Goal: Information Seeking & Learning: Learn about a topic

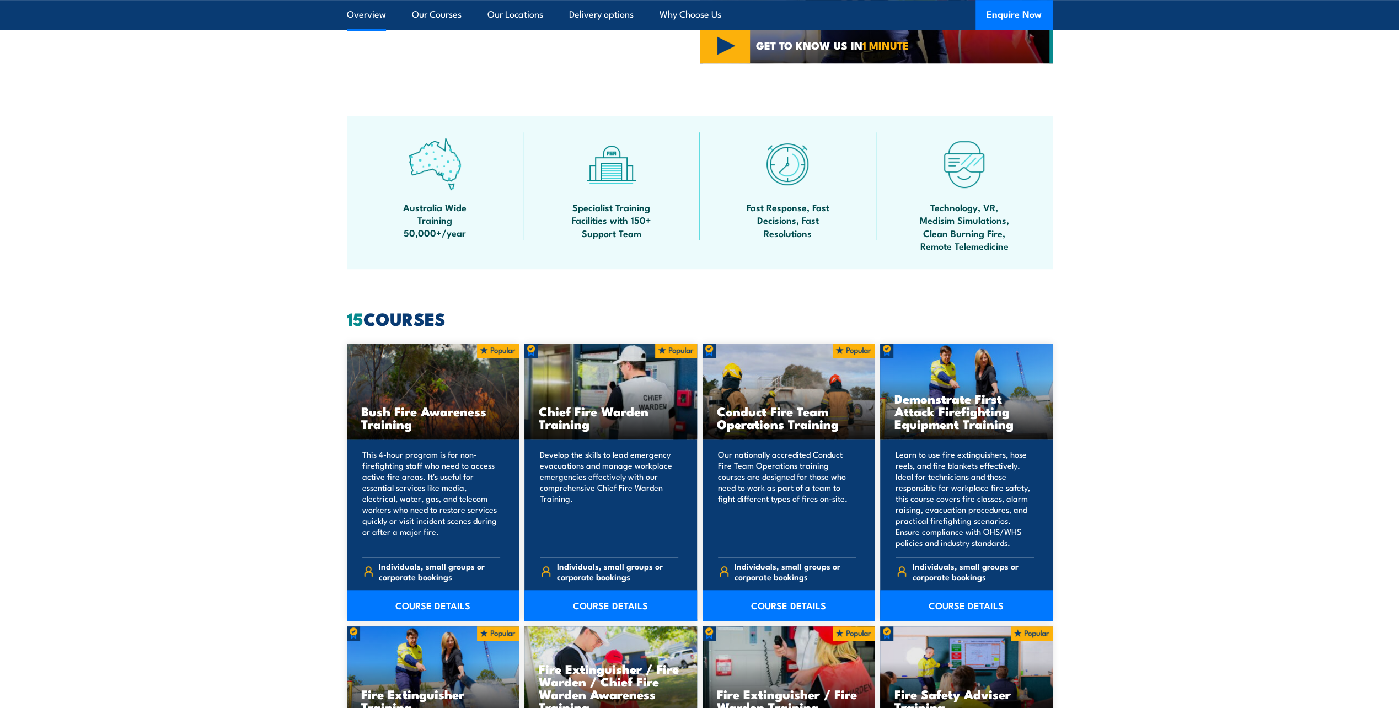
scroll to position [717, 0]
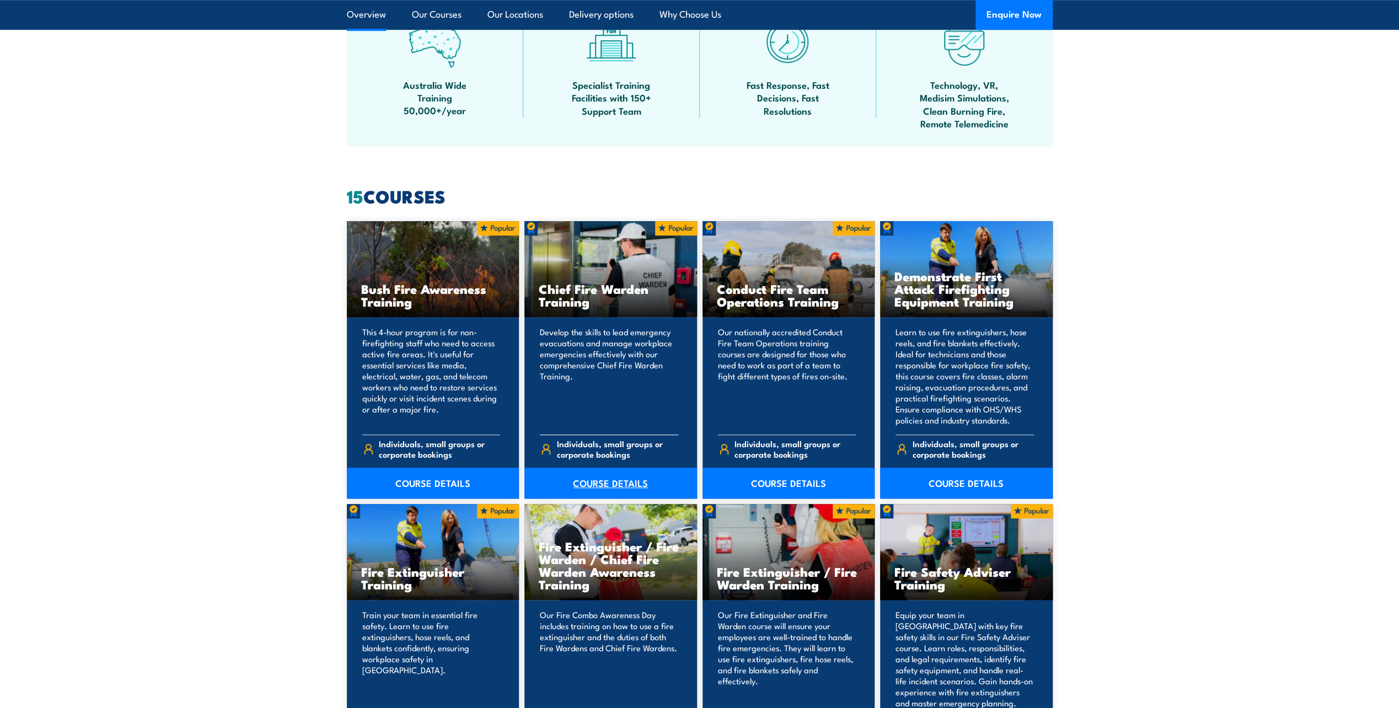
click at [623, 480] on link "COURSE DETAILS" at bounding box center [611, 483] width 173 height 31
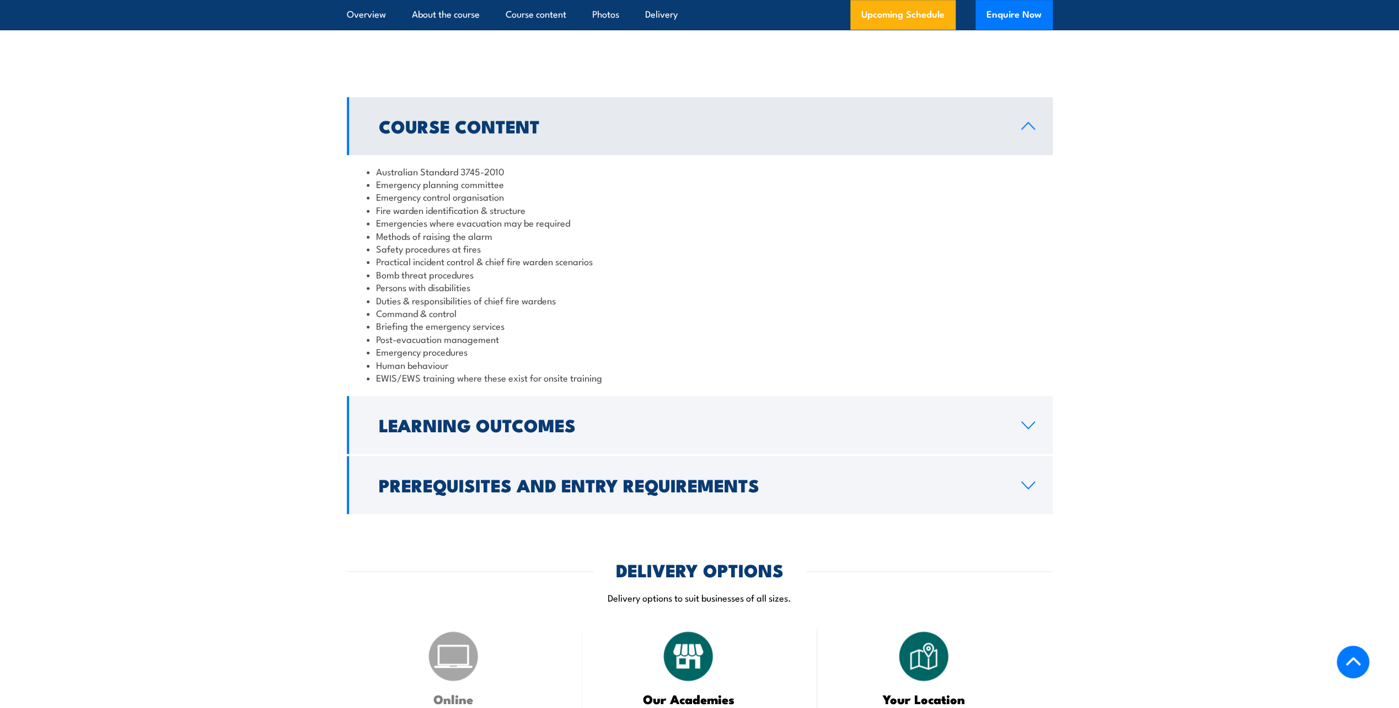
scroll to position [993, 0]
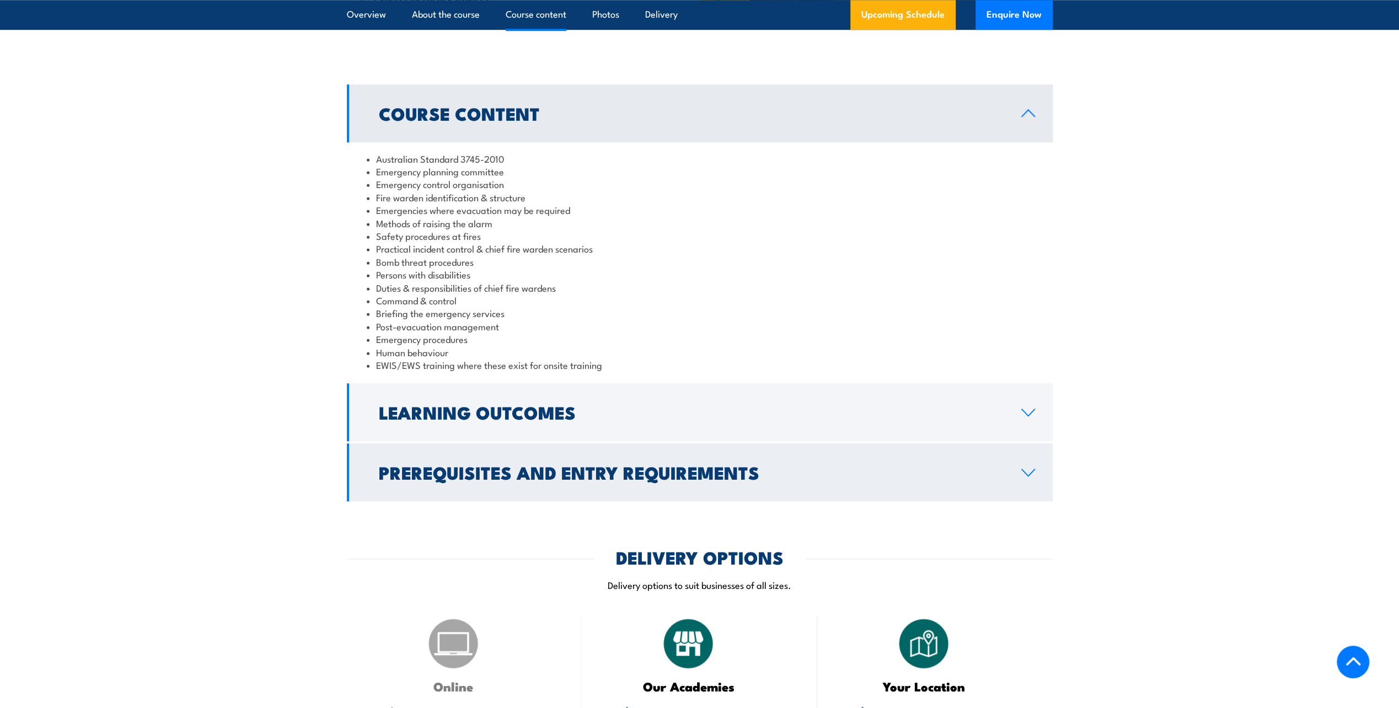
click at [902, 464] on link "Prerequisites and Entry Requirements" at bounding box center [700, 472] width 706 height 58
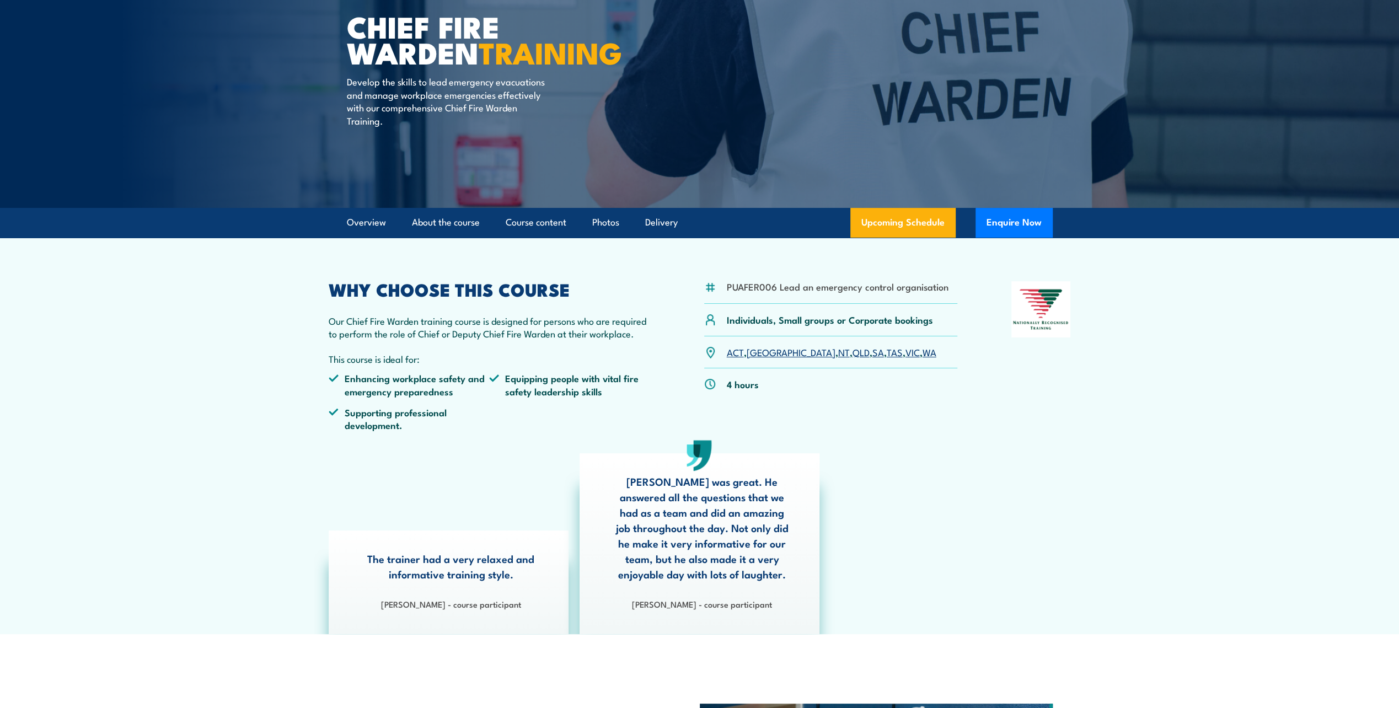
scroll to position [110, 0]
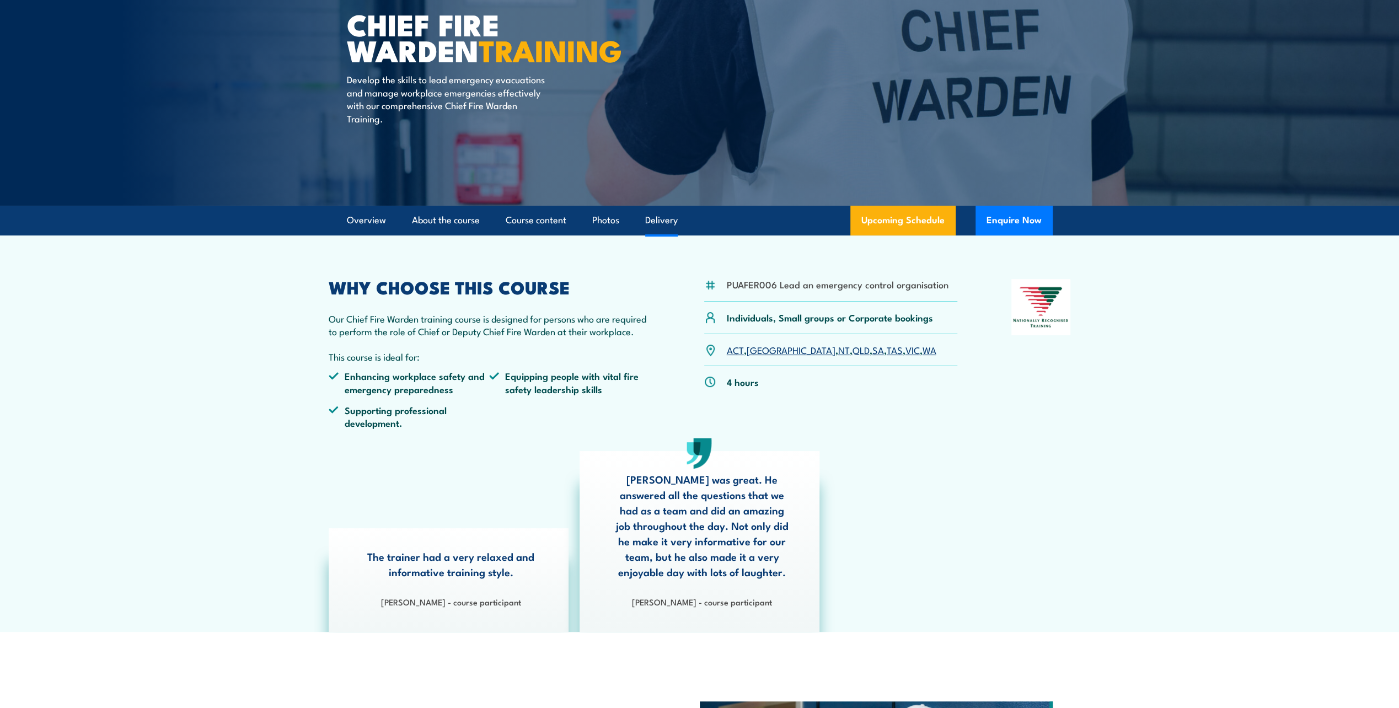
click at [661, 223] on link "Delivery" at bounding box center [661, 220] width 33 height 29
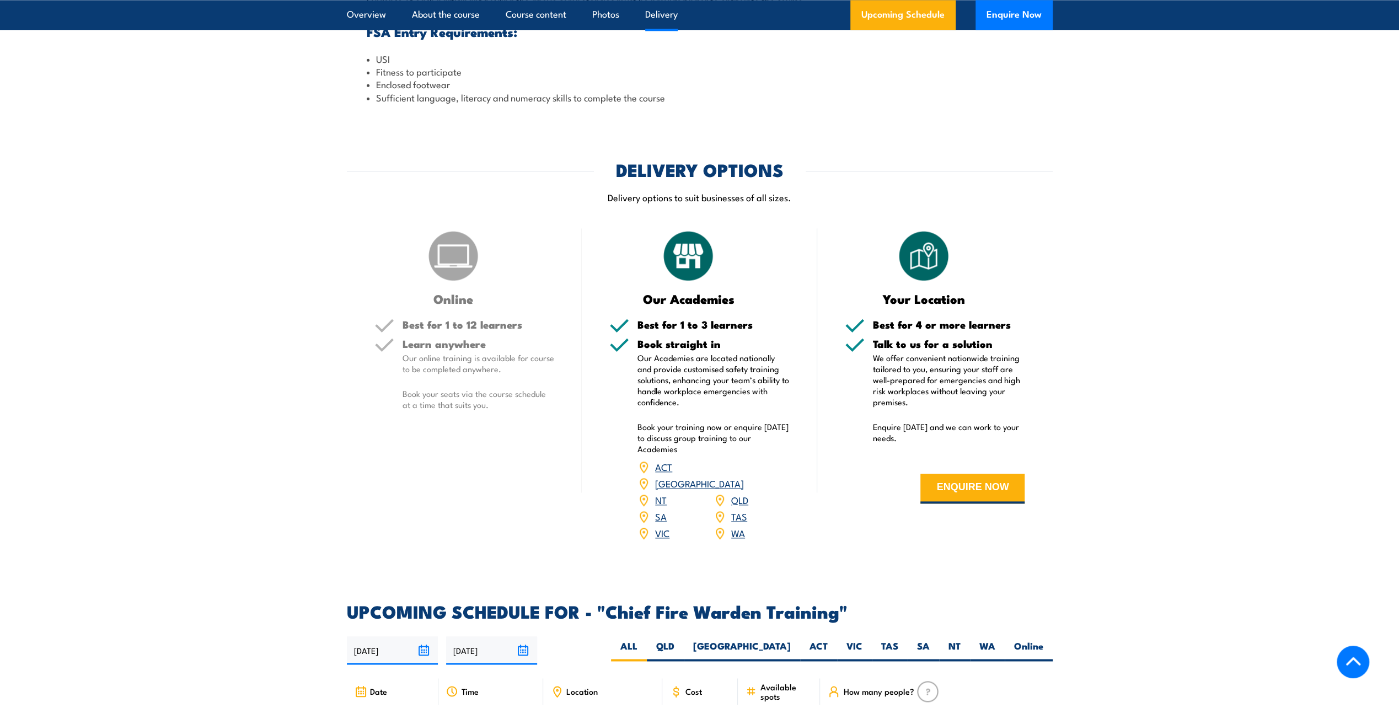
scroll to position [1311, 0]
